Goal: Task Accomplishment & Management: Use online tool/utility

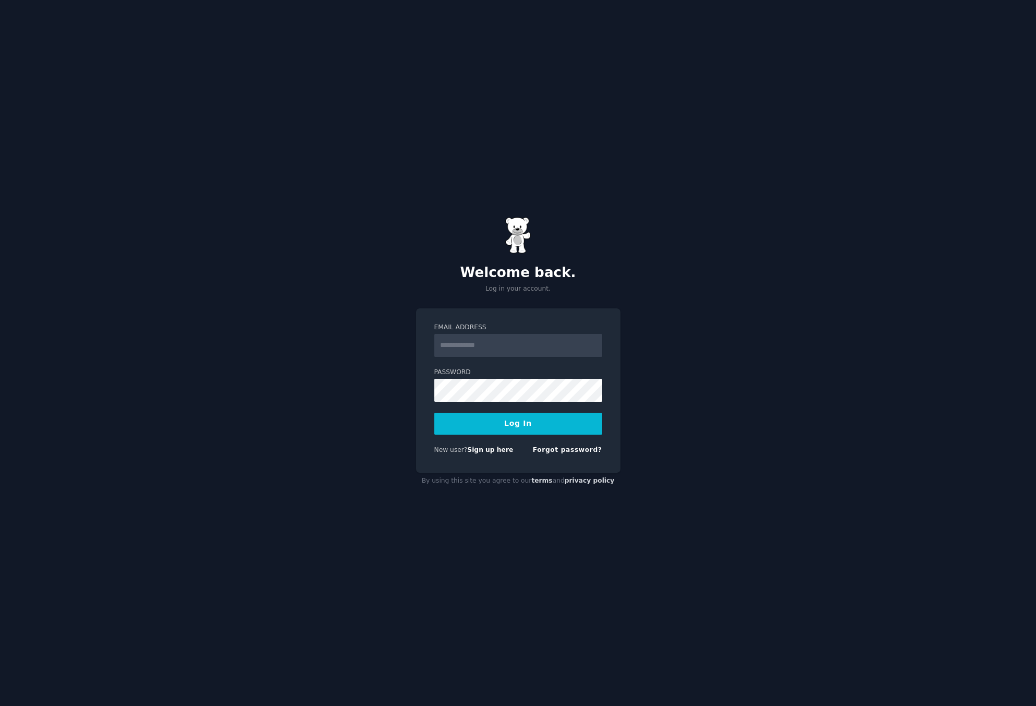
click at [525, 341] on input "Email Address" at bounding box center [518, 345] width 168 height 23
type input "**********"
click at [537, 420] on button "Log In" at bounding box center [518, 424] width 168 height 22
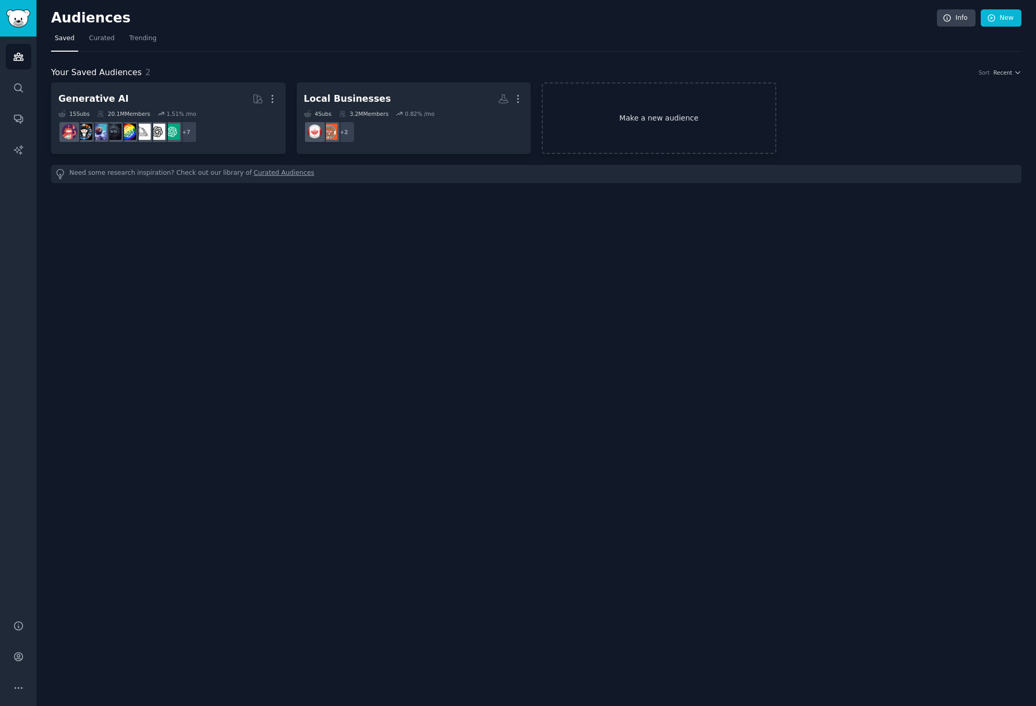
click at [649, 119] on link "Make a new audience" at bounding box center [659, 117] width 235 height 71
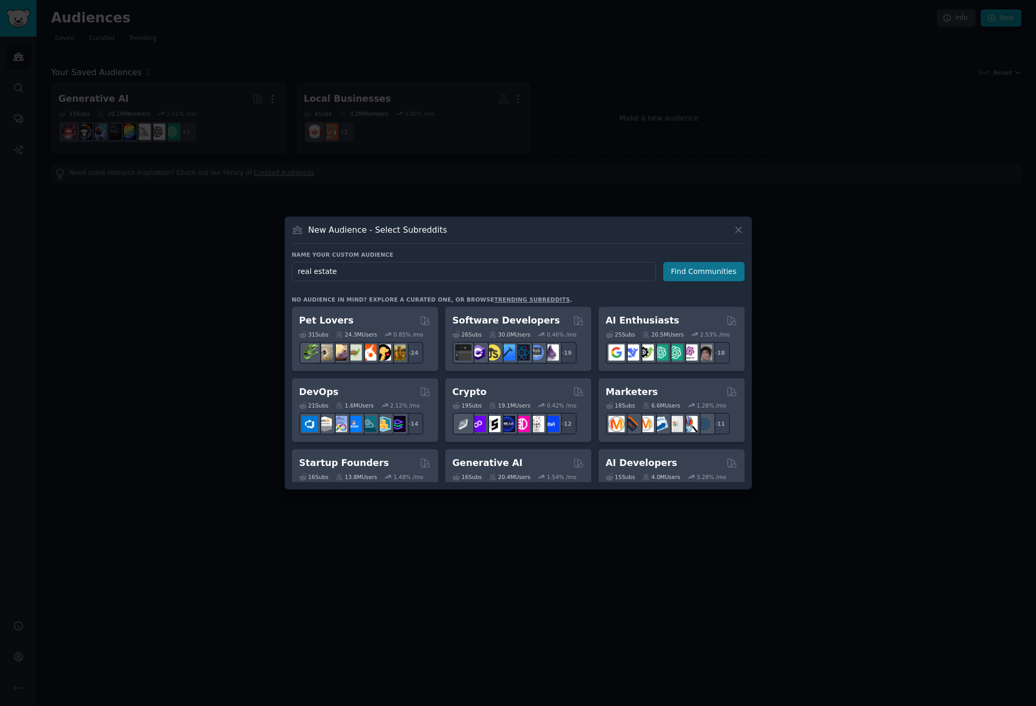
type input "real estate"
click at [684, 272] on button "Find Communities" at bounding box center [703, 271] width 81 height 19
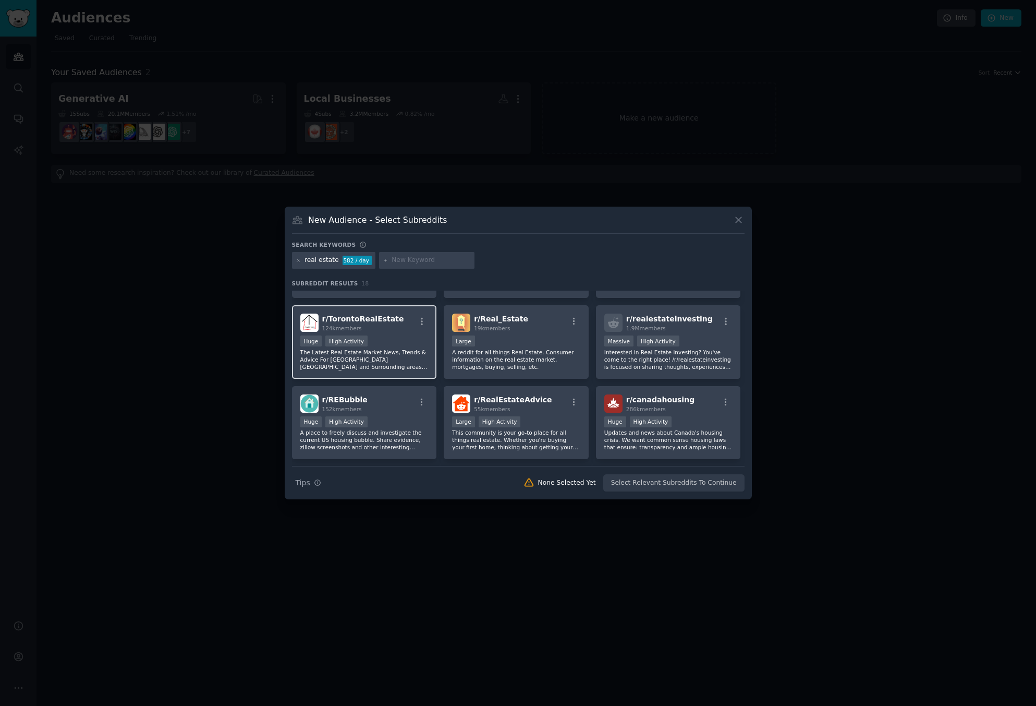
scroll to position [67, 0]
click at [428, 260] on input "text" at bounding box center [431, 260] width 79 height 9
type input "realtor"
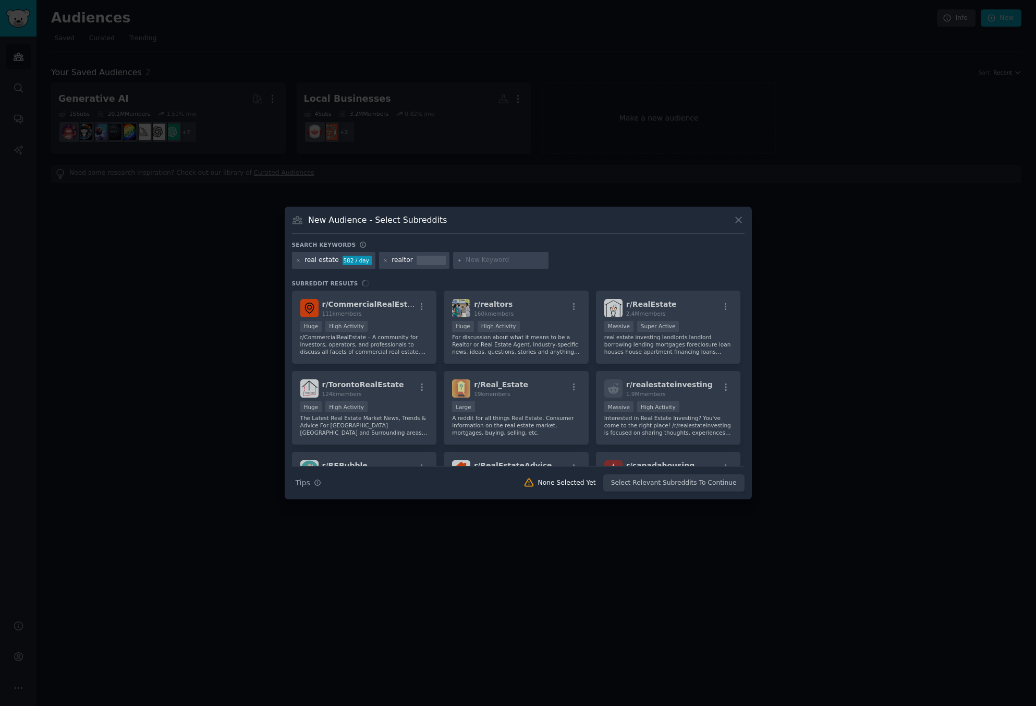
click at [495, 261] on input "text" at bounding box center [505, 260] width 79 height 9
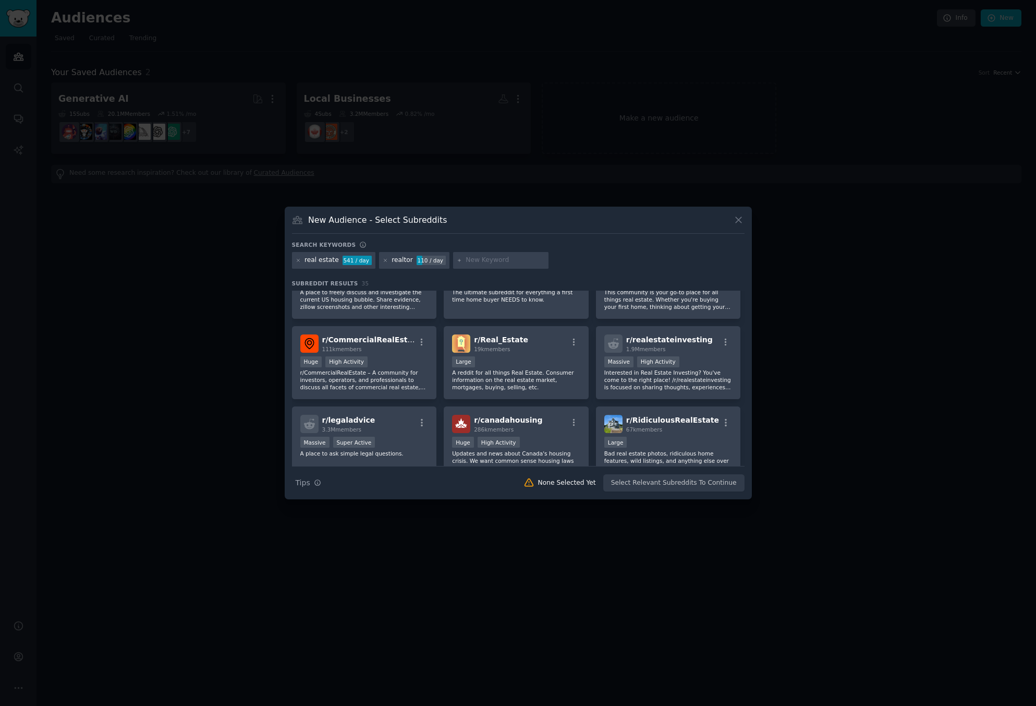
scroll to position [128, 0]
